Goal: Task Accomplishment & Management: Manage account settings

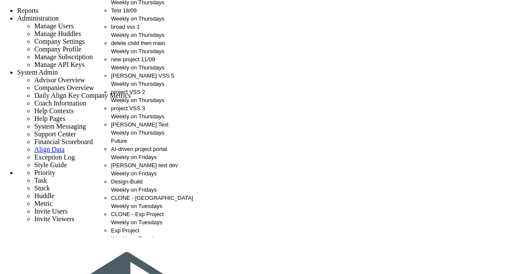
scroll to position [43, 0]
click at [134, 88] on div "vivek VSS 5 Weekly on Thursdays" at bounding box center [158, 80] width 94 height 16
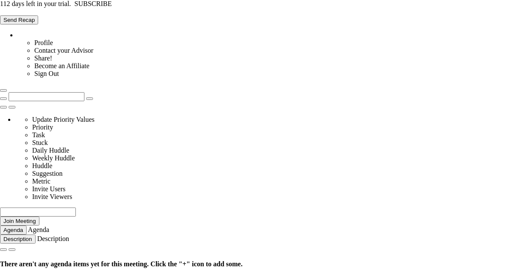
type input "[DATE]"
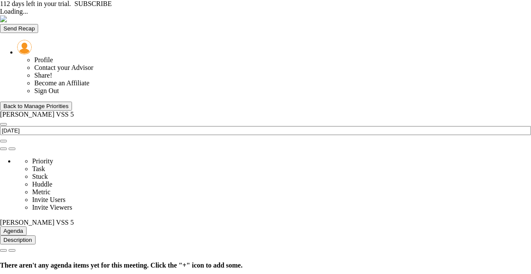
type input "[DATE]"
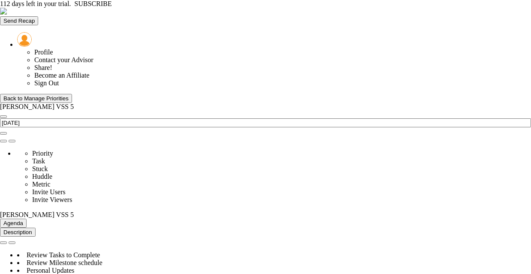
scroll to position [30, 74]
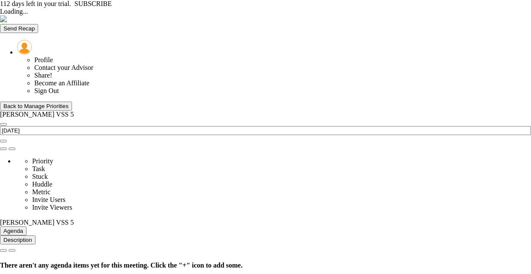
type input "[DATE]"
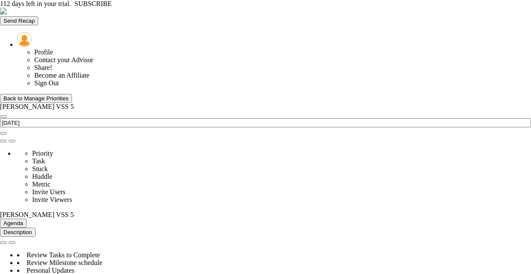
scroll to position [300, 0]
type input "Budget Alignment - [PERSON_NAME] VSS 5"
type input "[PERSON_NAME]"
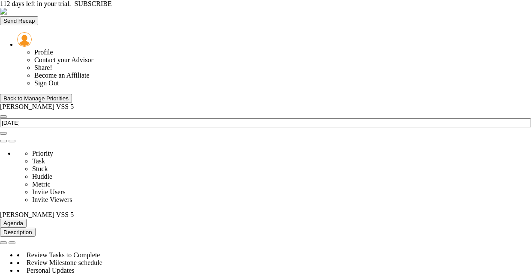
radio input "true"
type input "98"
type input "100"
type input "103"
type input "110"
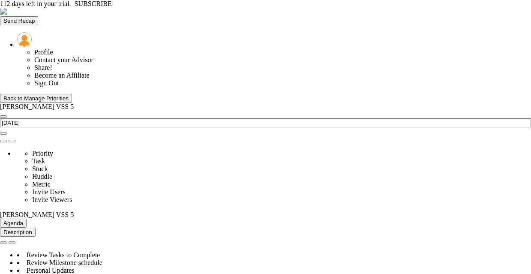
type input "50%"
type input "Budget Alignment - [PERSON_NAME] VSS 5"
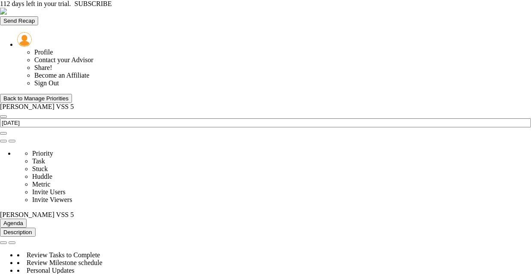
type input "Risk Items Closed - [PERSON_NAME] VSS 5"
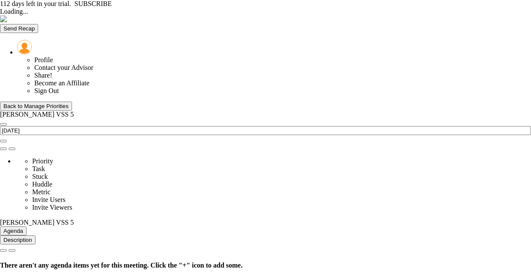
type input "[DATE]"
